Goal: Information Seeking & Learning: Check status

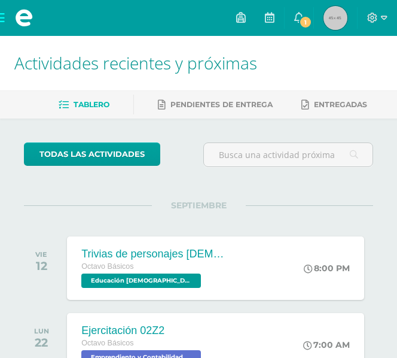
click at [338, 18] on img at bounding box center [336, 18] width 24 height 24
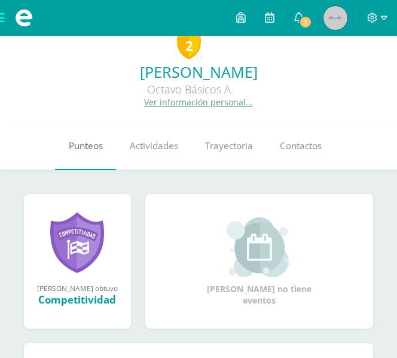
click at [81, 157] on link "Punteos" at bounding box center [85, 146] width 61 height 48
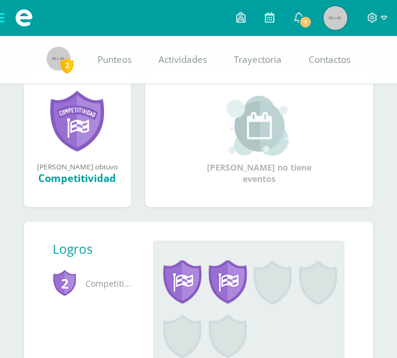
scroll to position [120, 0]
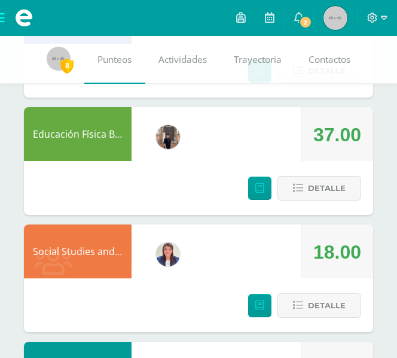
scroll to position [837, 0]
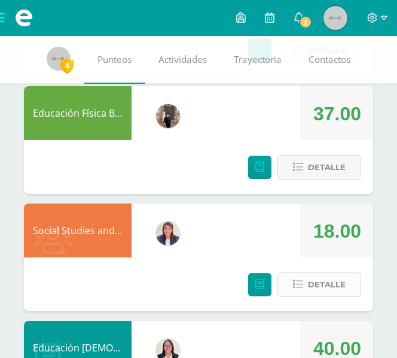
click at [308, 286] on button "Detalle" at bounding box center [319, 284] width 84 height 25
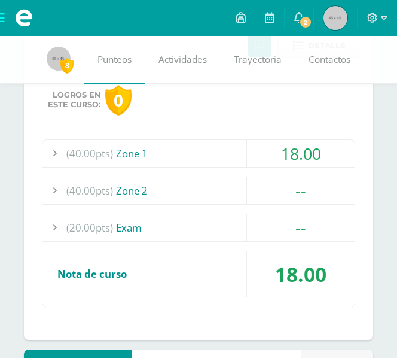
scroll to position [1076, 0]
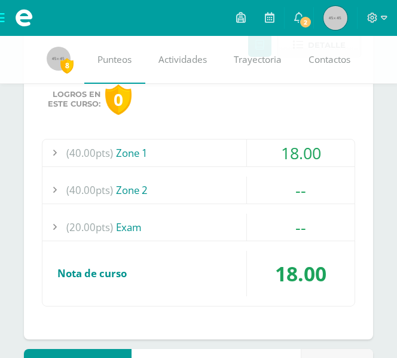
click at [205, 157] on div "(40.00pts) Zone 1" at bounding box center [198, 152] width 312 height 27
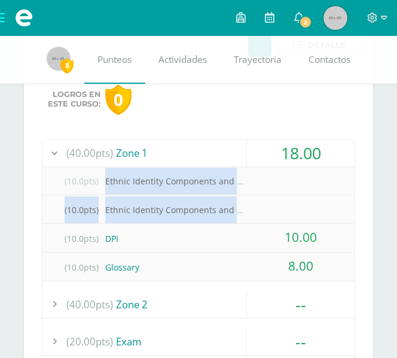
drag, startPoint x: 102, startPoint y: 175, endPoint x: 298, endPoint y: 209, distance: 198.5
click at [298, 209] on div "(10.0pts) Ethnic Identity Components and Development (10.0pts) Ethnic Identity …" at bounding box center [198, 224] width 312 height 114
click at [298, 209] on div "(10.0pts) Ethnic Identity Components and Development - Research" at bounding box center [198, 209] width 312 height 27
